Goal: Transaction & Acquisition: Purchase product/service

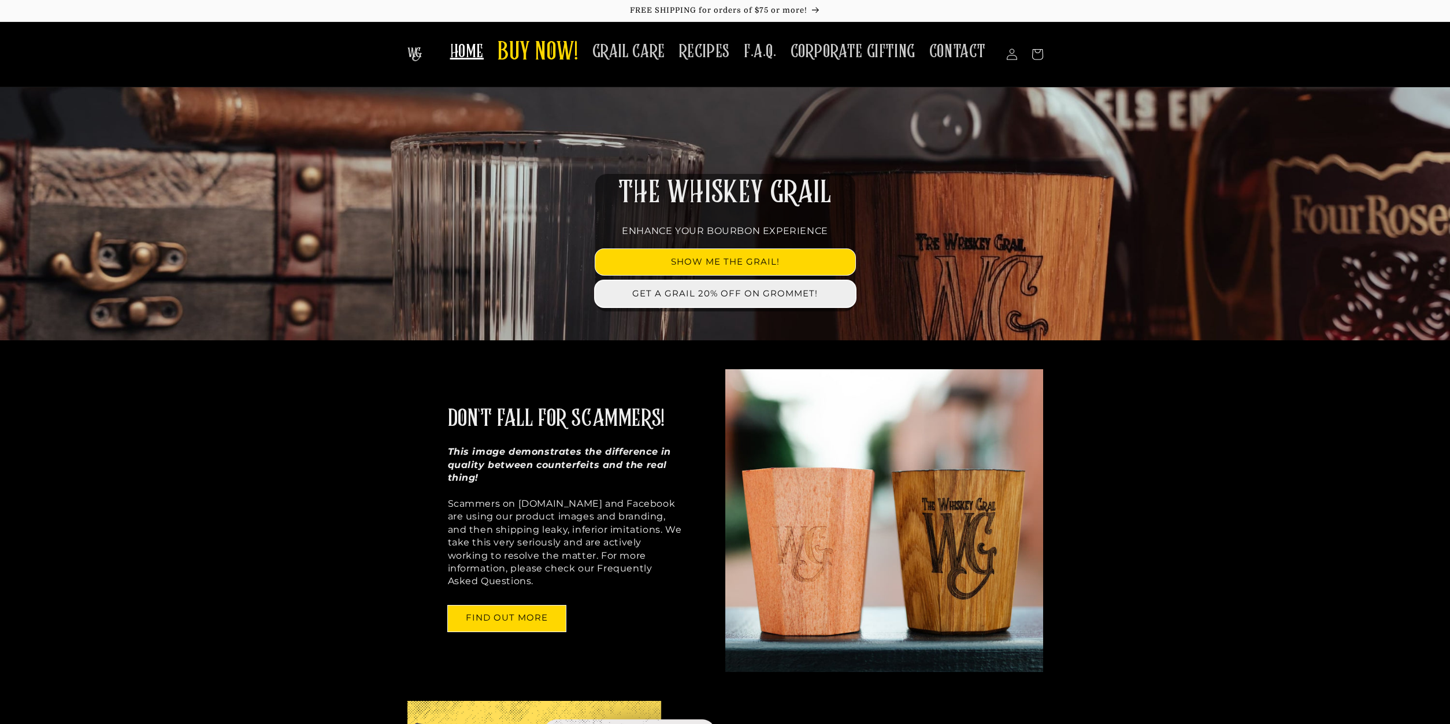
click at [711, 299] on link "GET A GRAIL 20% OFF ON GROMMET!" at bounding box center [725, 294] width 260 height 26
click at [539, 55] on span "BUY NOW!" at bounding box center [538, 53] width 81 height 32
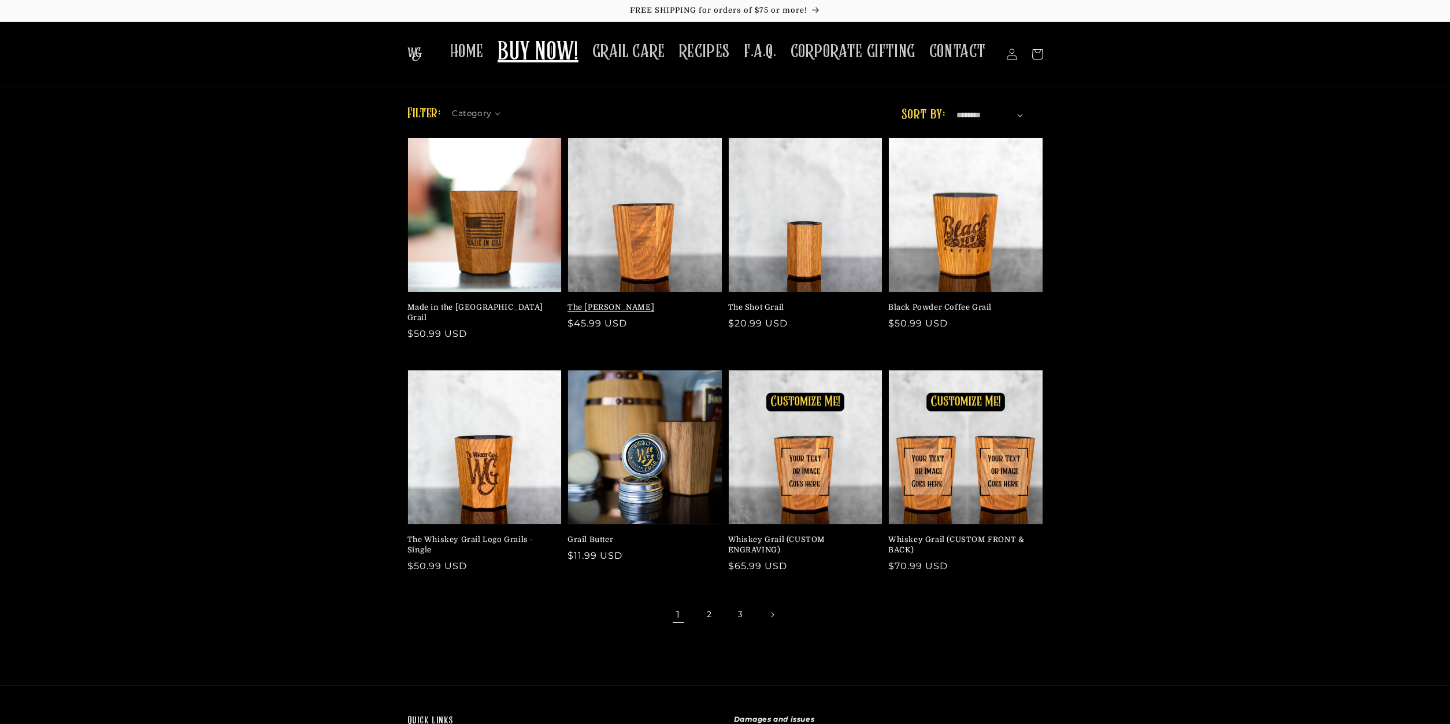
click at [610, 310] on link "The [PERSON_NAME]" at bounding box center [642, 307] width 148 height 10
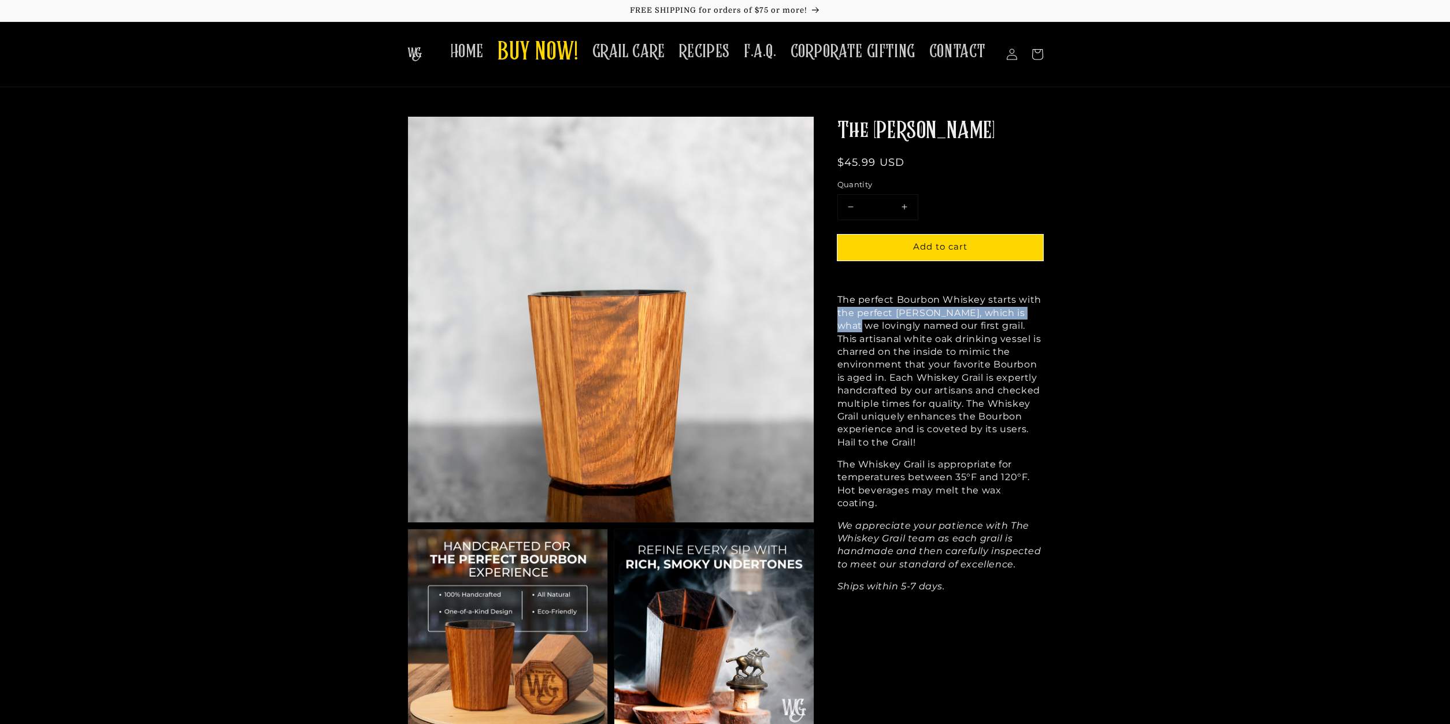
click at [911, 203] on button "Increase quantity for The Mash Bill" at bounding box center [905, 207] width 26 height 25
type input "*"
click at [921, 250] on span "Add to cart" at bounding box center [940, 246] width 54 height 11
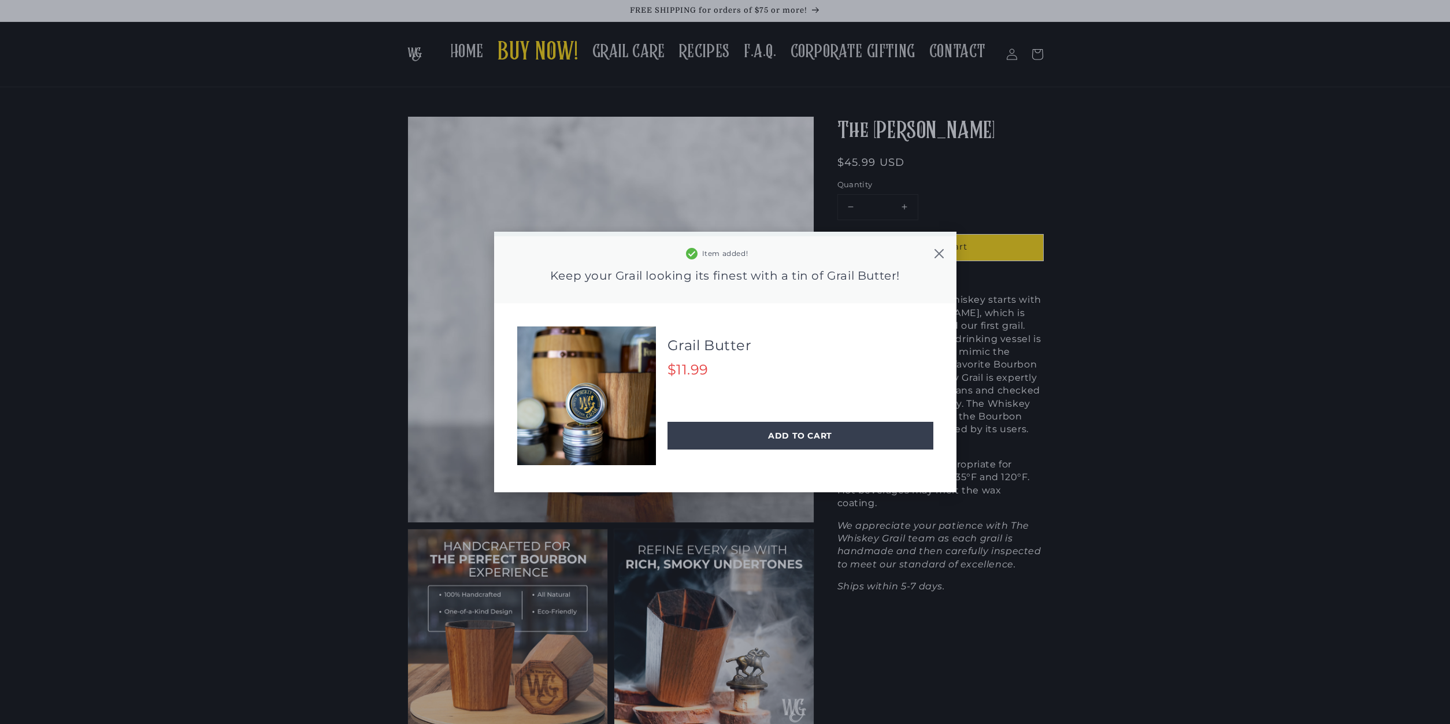
click at [936, 253] on icon at bounding box center [939, 254] width 12 height 12
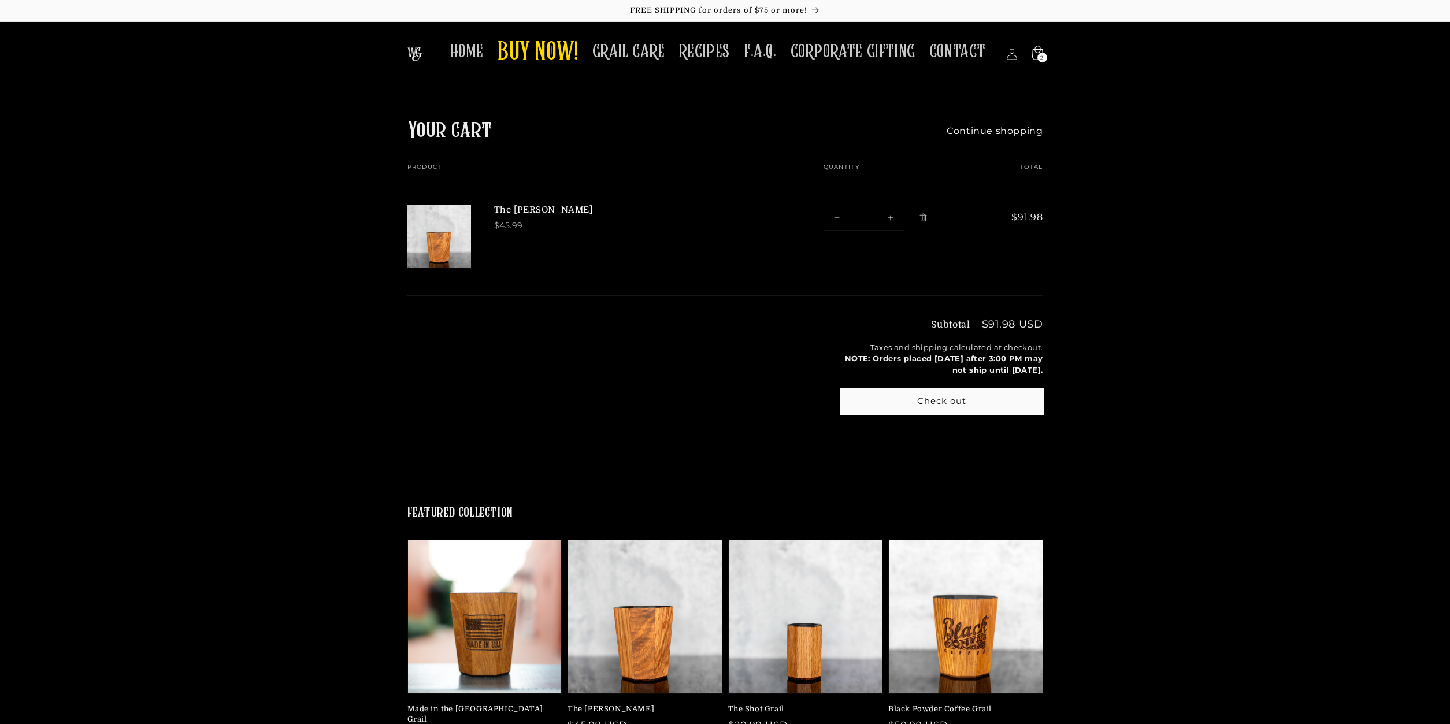
click at [1075, 382] on div "Subtotal $91.98 USD Taxes and shipping calculated at checkout. NOTE: Orders pla…" at bounding box center [725, 386] width 1450 height 180
drag, startPoint x: 892, startPoint y: 432, endPoint x: 938, endPoint y: 446, distance: 47.6
click at [927, 447] on main "Your cart Continue shopping Your cart is empty Continue shopping Have an accoun…" at bounding box center [725, 453] width 1450 height 733
